Goal: Check status: Check status

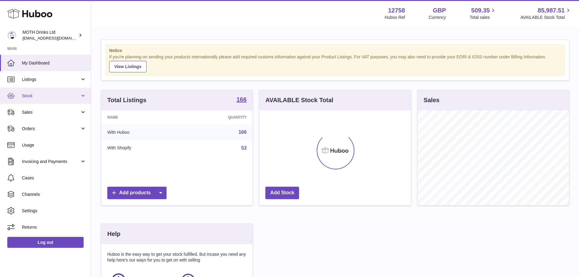
scroll to position [95, 152]
click at [62, 98] on span "Stock" at bounding box center [51, 96] width 58 height 6
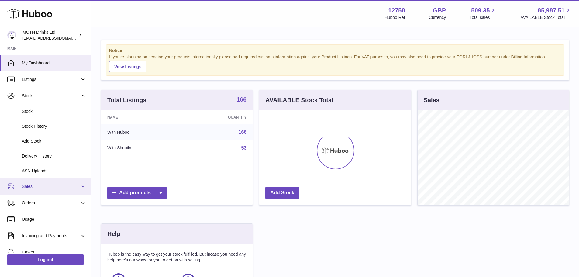
click at [50, 181] on link "Sales" at bounding box center [45, 186] width 91 height 16
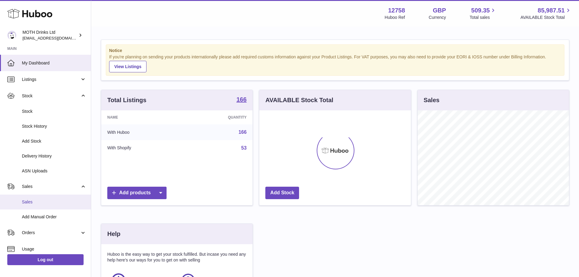
click at [51, 202] on span "Sales" at bounding box center [54, 202] width 64 height 6
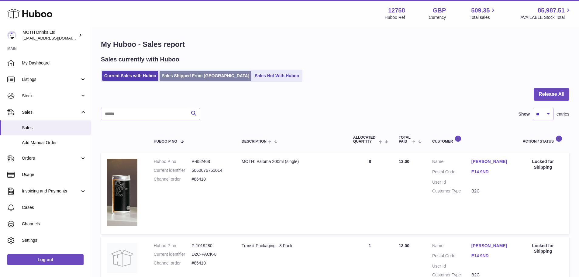
click at [170, 80] on link "Sales Shipped From [GEOGRAPHIC_DATA]" at bounding box center [206, 76] width 92 height 10
click at [149, 113] on input "text" at bounding box center [150, 114] width 99 height 12
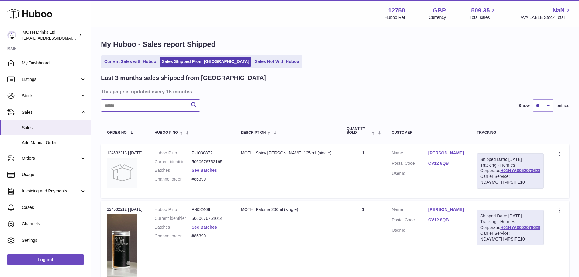
click at [141, 104] on input "text" at bounding box center [150, 105] width 99 height 12
paste input "******"
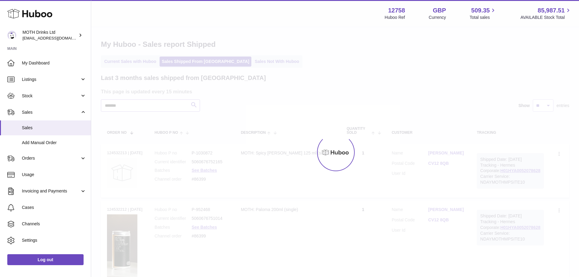
type input "******"
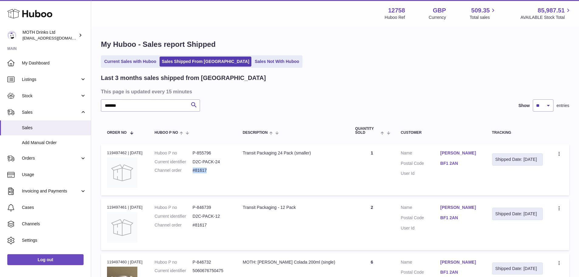
drag, startPoint x: 214, startPoint y: 172, endPoint x: 197, endPoint y: 171, distance: 16.7
click at [197, 171] on dd "#81617" at bounding box center [212, 170] width 38 height 6
copy dd "#81617"
